Goal: Transaction & Acquisition: Purchase product/service

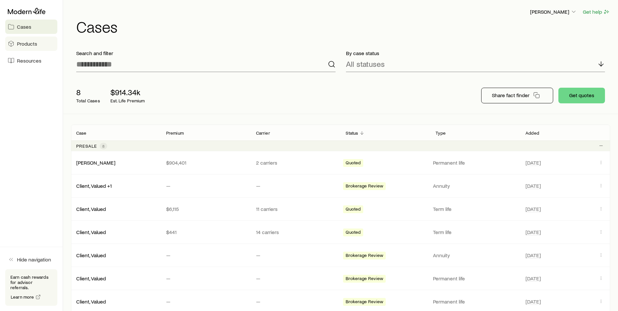
click at [29, 41] on span "Products" at bounding box center [27, 43] width 20 height 7
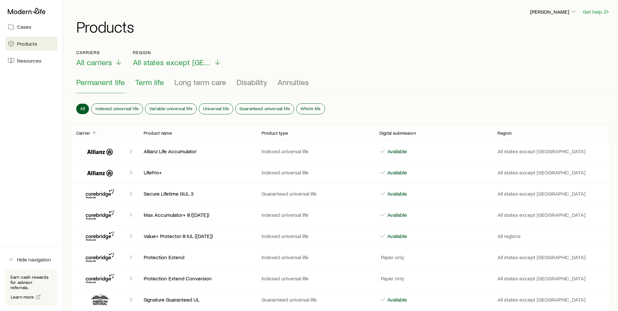
click at [151, 84] on span "Term life" at bounding box center [149, 82] width 29 height 9
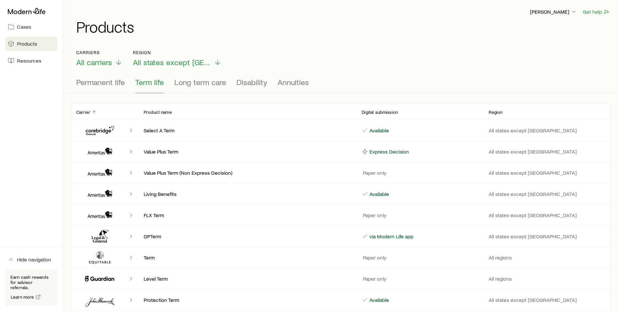
click at [130, 151] on icon "Client cases" at bounding box center [131, 151] width 7 height 7
click at [106, 151] on icon "Client cases" at bounding box center [108, 151] width 7 height 7
click at [165, 149] on p "Value Plus Term" at bounding box center [247, 151] width 207 height 7
click at [42, 29] on link "Cases" at bounding box center [31, 27] width 52 height 14
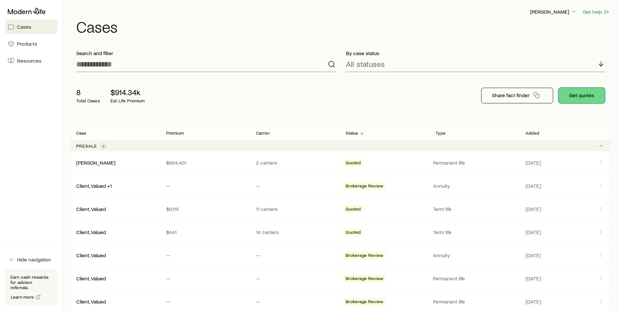
click at [588, 99] on button "Get quotes" at bounding box center [581, 96] width 47 height 16
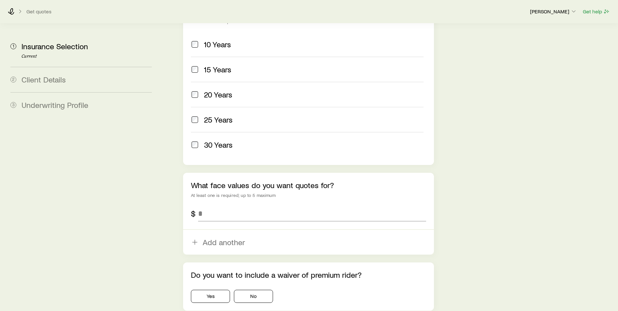
scroll to position [326, 0]
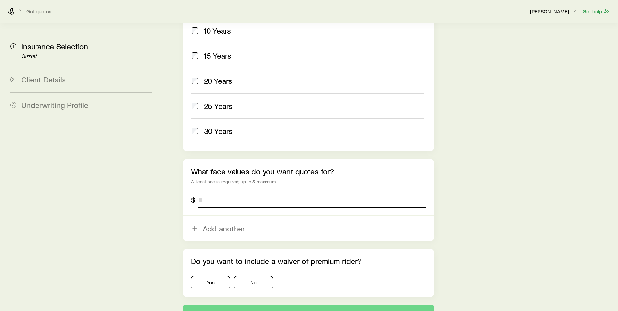
click at [233, 192] on input "tel" at bounding box center [312, 200] width 228 height 16
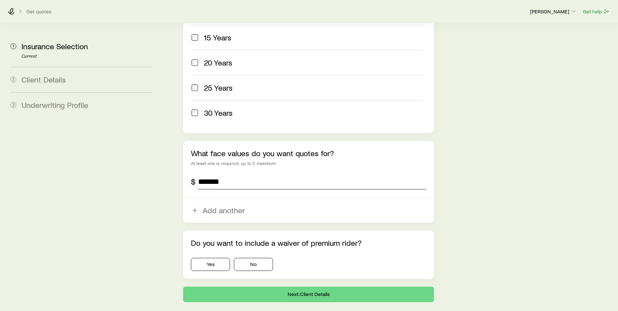
scroll to position [354, 0]
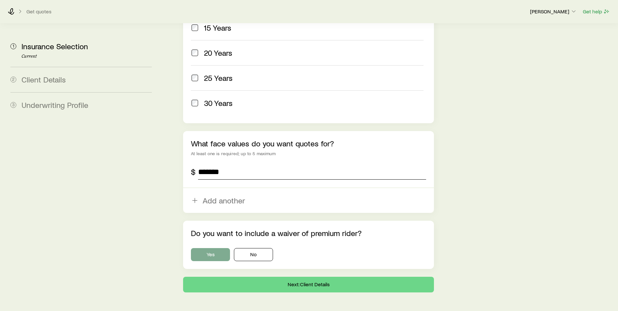
type input "*******"
click at [217, 248] on button "Yes" at bounding box center [210, 254] width 39 height 13
click at [314, 276] on button "Next: Client Details" at bounding box center [308, 284] width 251 height 16
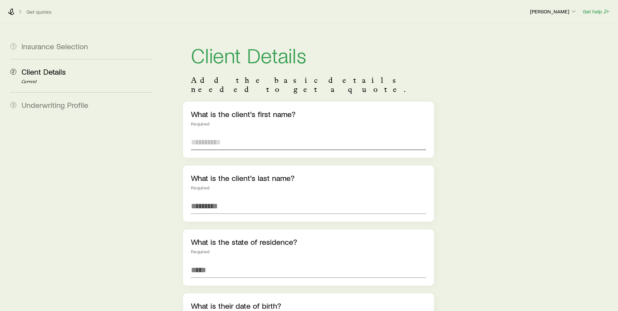
click at [258, 136] on input "text" at bounding box center [308, 142] width 235 height 16
type input "*****"
click at [228, 199] on input "text" at bounding box center [308, 206] width 235 height 16
type input "*********"
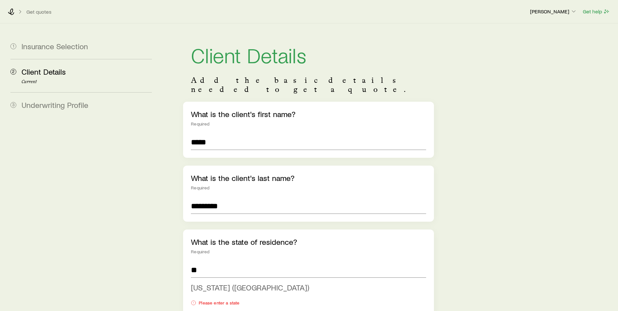
click at [238, 282] on span "[US_STATE] ([GEOGRAPHIC_DATA])" at bounding box center [250, 286] width 118 height 9
type input "**********"
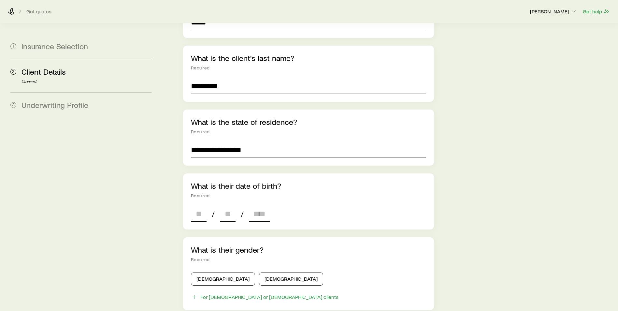
scroll to position [130, 0]
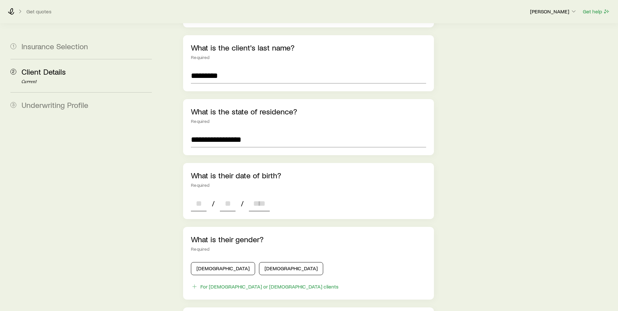
click at [195, 196] on input at bounding box center [199, 203] width 16 height 16
type input "**"
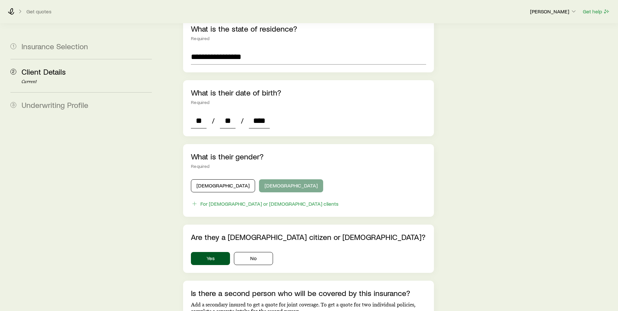
scroll to position [228, 0]
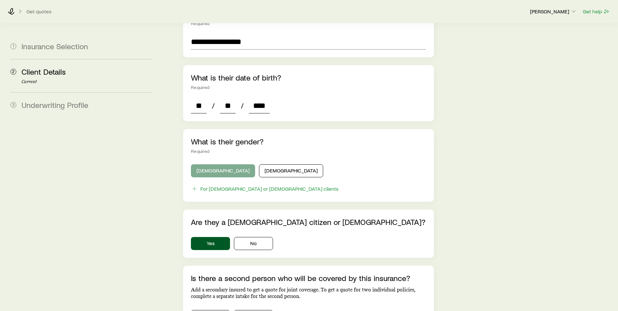
type input "****"
click at [209, 164] on button "[DEMOGRAPHIC_DATA]" at bounding box center [223, 170] width 64 height 13
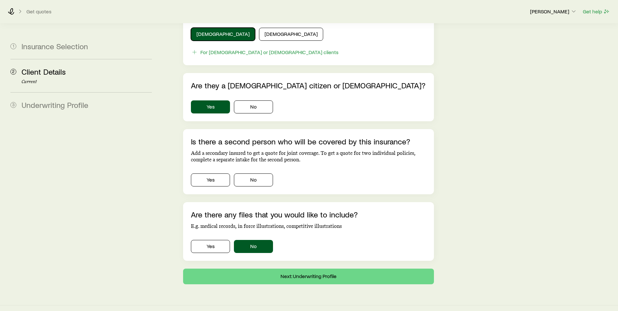
scroll to position [365, 0]
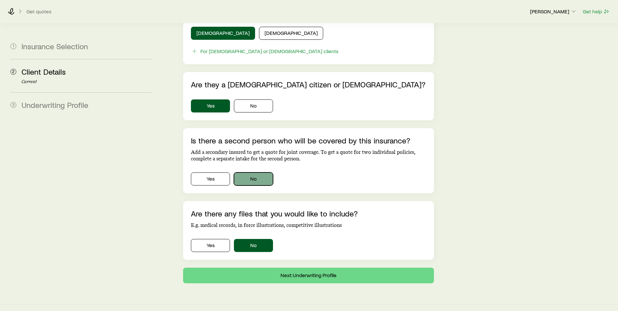
click at [248, 172] on button "No" at bounding box center [253, 178] width 39 height 13
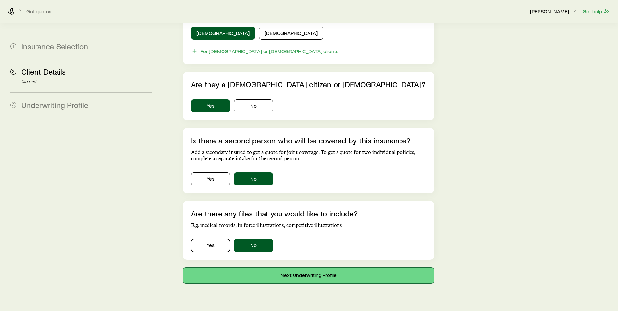
click at [303, 267] on button "Next: Underwriting Profile" at bounding box center [308, 275] width 251 height 16
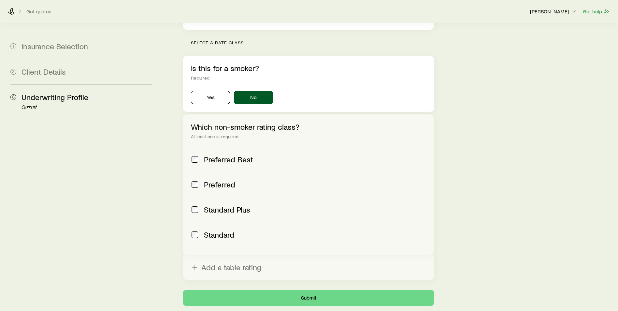
scroll to position [219, 0]
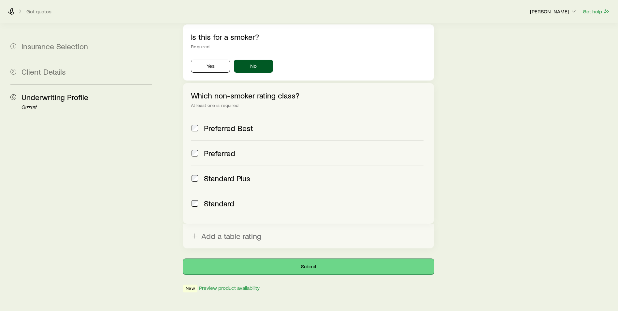
click at [313, 259] on button "Submit" at bounding box center [308, 267] width 251 height 16
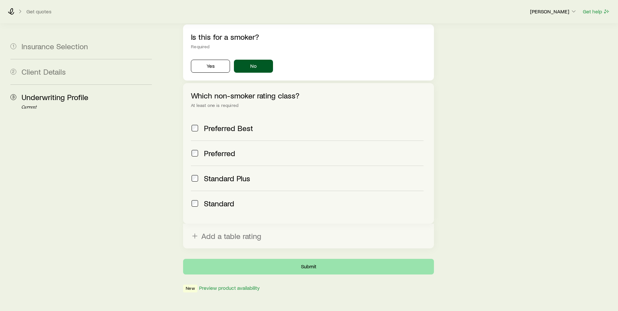
scroll to position [0, 0]
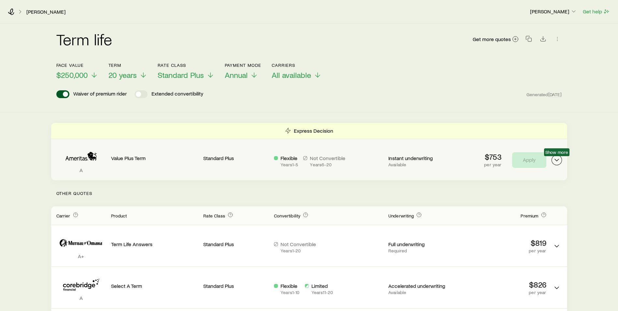
click at [554, 161] on icon "Term quotes" at bounding box center [557, 160] width 8 height 8
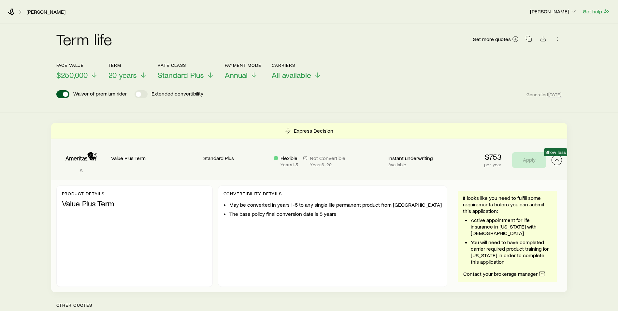
click at [554, 161] on icon "Term quotes" at bounding box center [557, 160] width 8 height 8
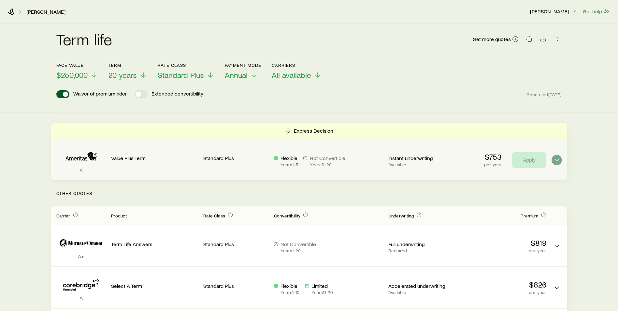
drag, startPoint x: 457, startPoint y: 160, endPoint x: 459, endPoint y: 163, distance: 4.0
click at [457, 160] on div "A Value Plus Term Standard Plus Flexible Years 1 - 5 Not Convertible Years 6 - …" at bounding box center [309, 159] width 516 height 41
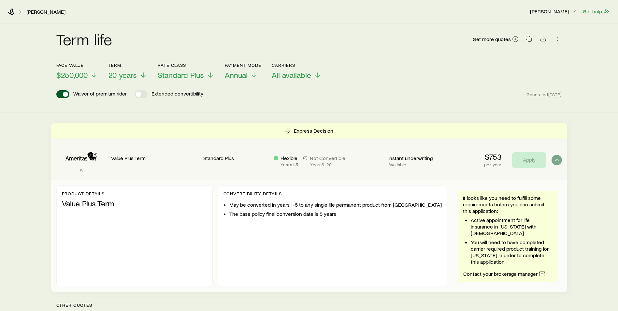
click at [463, 162] on div "$753 per year Apply" at bounding box center [502, 160] width 87 height 16
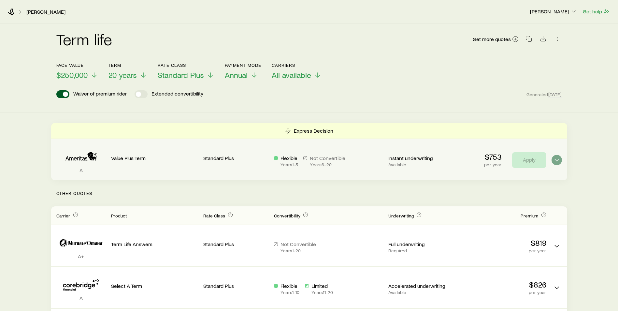
click at [458, 161] on div "A Value Plus Term Standard Plus Flexible Years 1 - 5 Not Convertible Years 6 - …" at bounding box center [309, 159] width 516 height 41
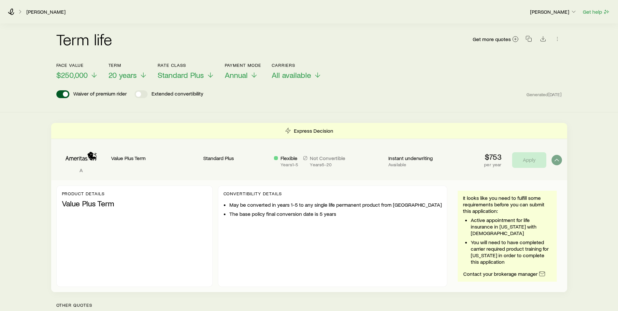
scroll to position [33, 0]
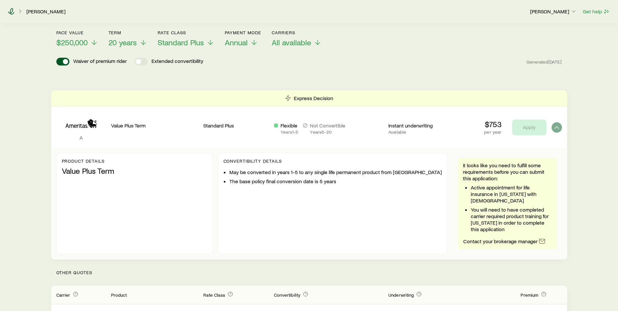
click at [10, 11] on icon at bounding box center [11, 11] width 7 height 7
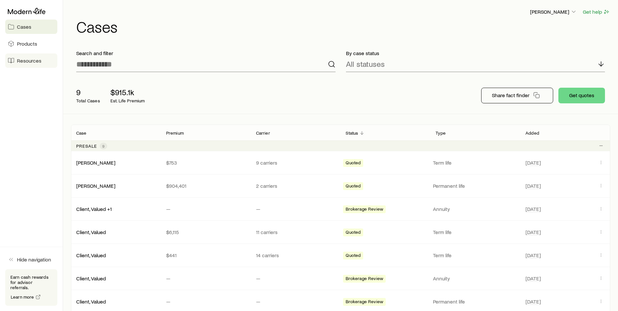
click at [35, 61] on span "Resources" at bounding box center [29, 60] width 24 height 7
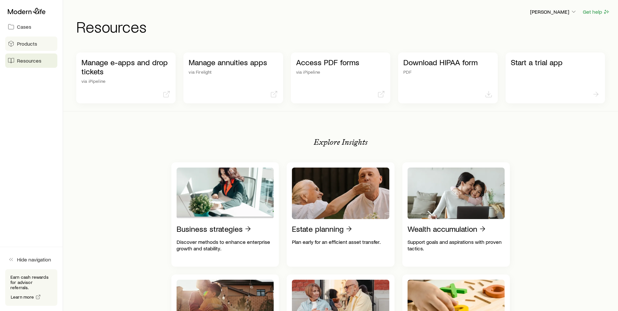
click at [38, 47] on link "Products" at bounding box center [31, 43] width 52 height 14
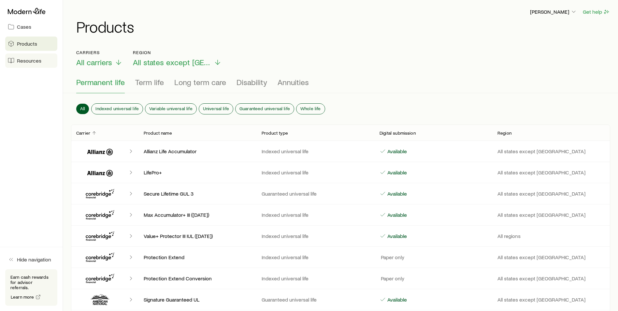
click at [31, 62] on span "Resources" at bounding box center [29, 60] width 24 height 7
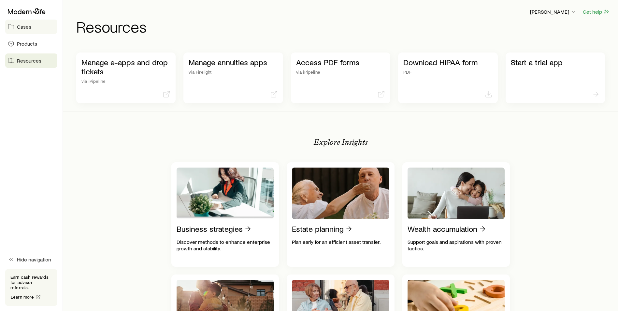
click at [30, 28] on span "Cases" at bounding box center [24, 26] width 14 height 7
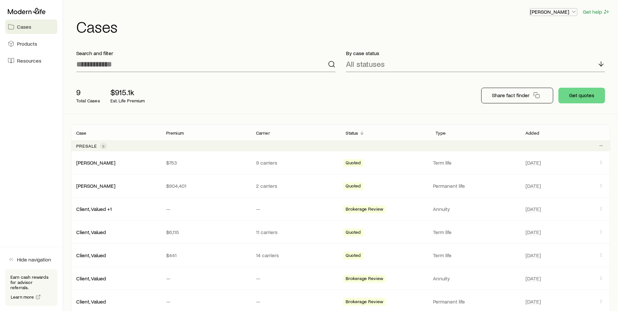
click at [574, 12] on icon "button" at bounding box center [573, 11] width 7 height 7
click at [553, 34] on link "Licenses and contracts" at bounding box center [538, 30] width 73 height 12
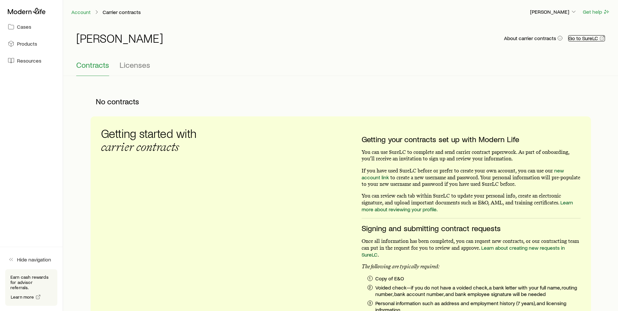
click at [597, 36] on link "Go to SureLC" at bounding box center [586, 38] width 37 height 6
